Goal: Information Seeking & Learning: Learn about a topic

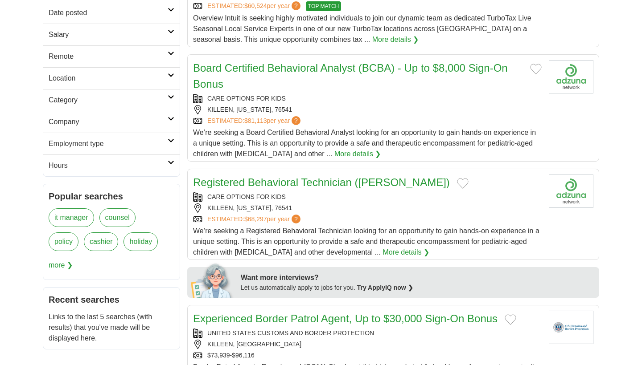
scroll to position [184, 0]
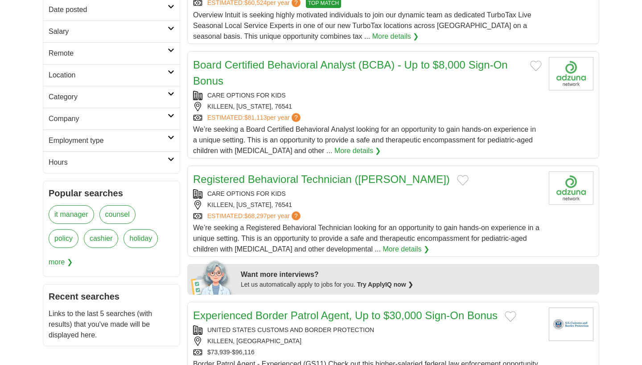
click at [382, 250] on link "More details ❯" at bounding box center [405, 249] width 47 height 11
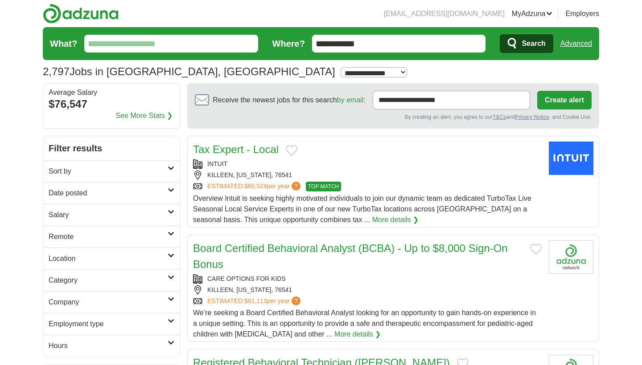
scroll to position [0, 0]
click at [146, 244] on link "Remote" at bounding box center [111, 237] width 136 height 22
click at [74, 261] on link "Remote jobs" at bounding box center [69, 258] width 40 height 8
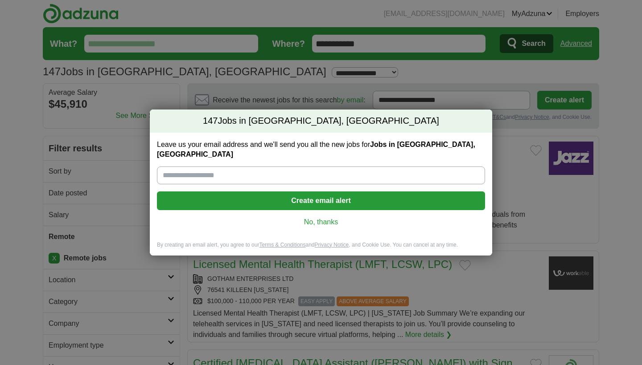
click at [308, 217] on link "No, thanks" at bounding box center [321, 222] width 314 height 10
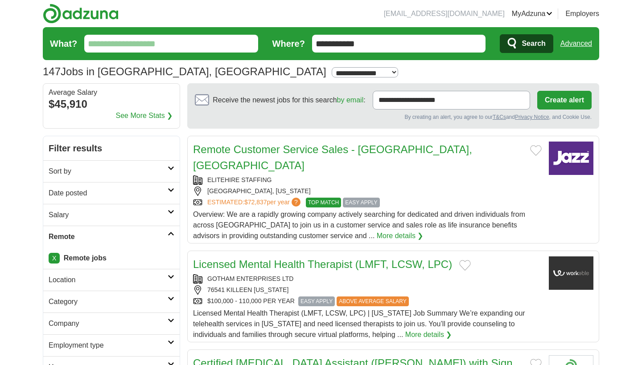
click at [503, 176] on div "ELITEHIRE STAFFING" at bounding box center [367, 180] width 348 height 9
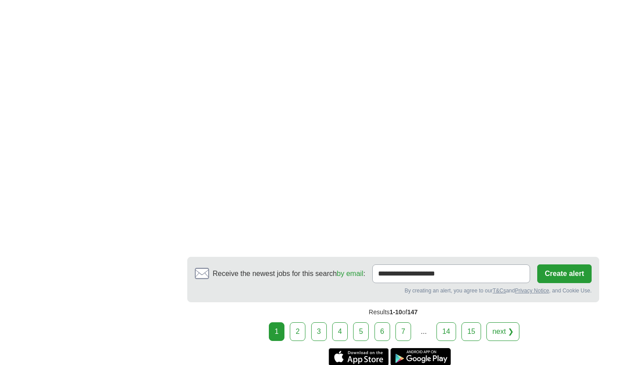
scroll to position [1555, 0]
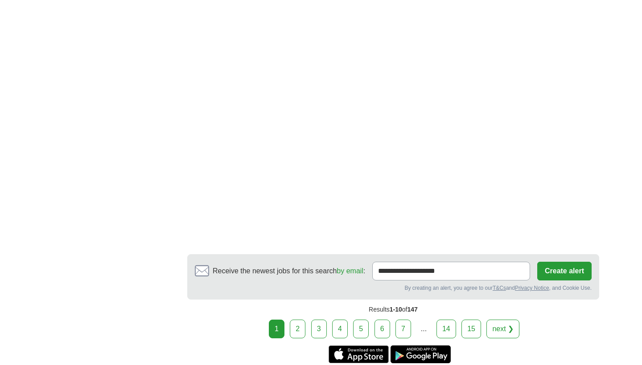
click at [296, 320] on link "2" at bounding box center [298, 329] width 16 height 19
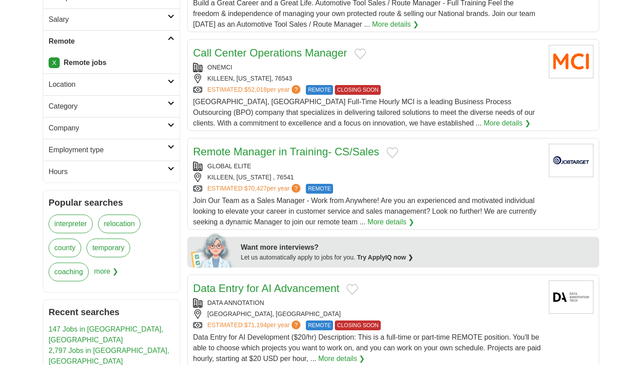
scroll to position [197, 0]
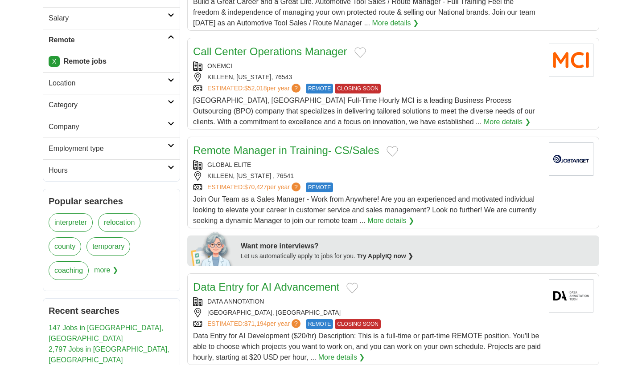
click at [398, 219] on link "More details ❯" at bounding box center [390, 221] width 47 height 11
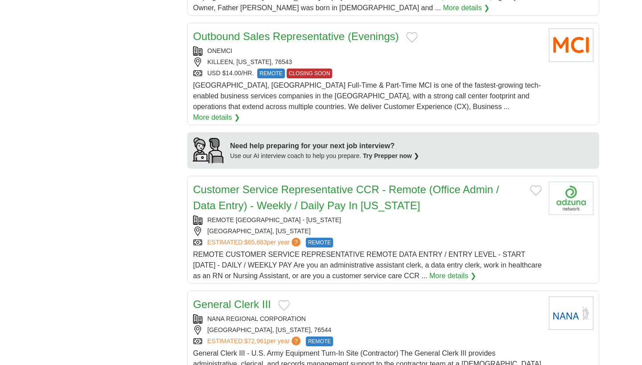
scroll to position [647, 0]
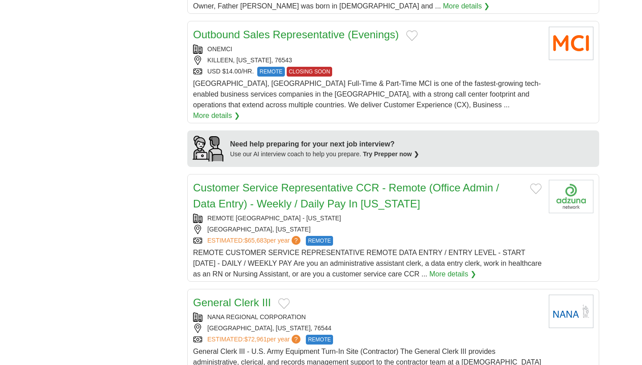
click at [344, 189] on link "Customer Service Representative CCR - Remote (Office Admin / Data Entry) - Week…" at bounding box center [346, 196] width 306 height 28
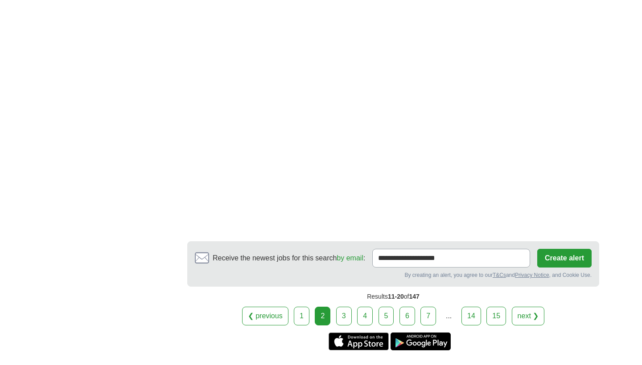
scroll to position [1608, 0]
click at [342, 307] on link "3" at bounding box center [344, 316] width 16 height 19
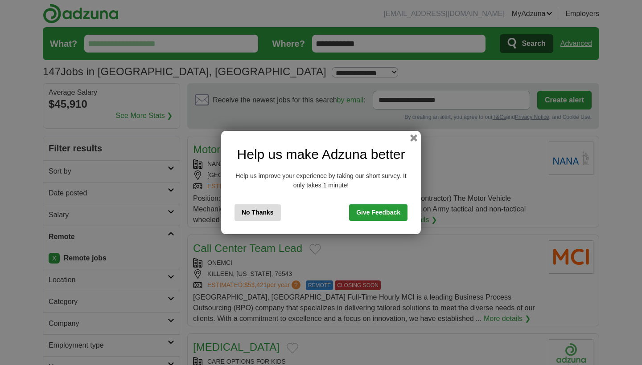
click at [252, 213] on button "No Thanks" at bounding box center [257, 212] width 46 height 16
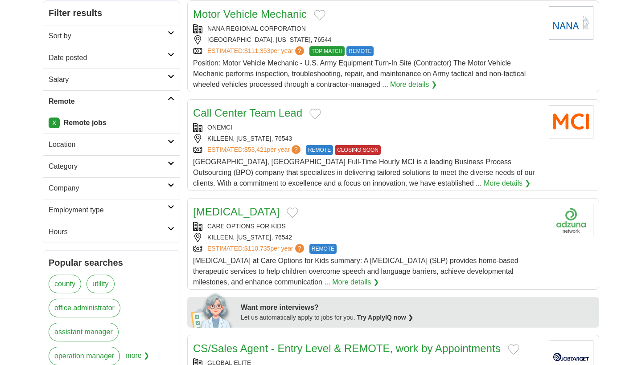
scroll to position [141, 0]
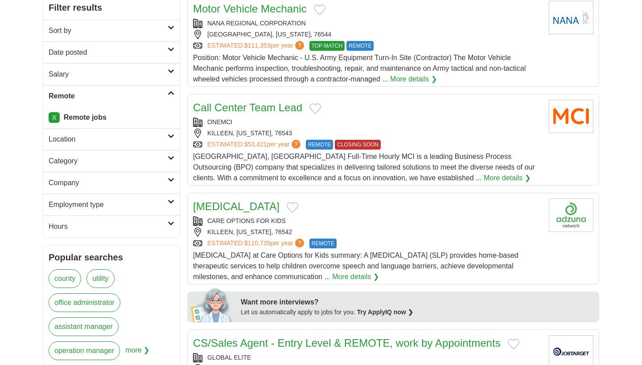
click at [483, 177] on link "More details ❯" at bounding box center [506, 178] width 47 height 11
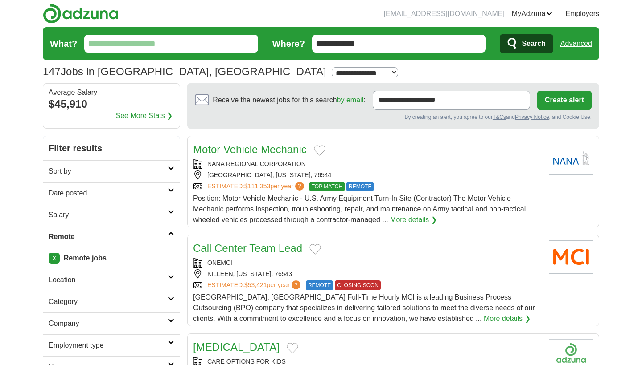
scroll to position [0, 0]
